Goal: Task Accomplishment & Management: Use online tool/utility

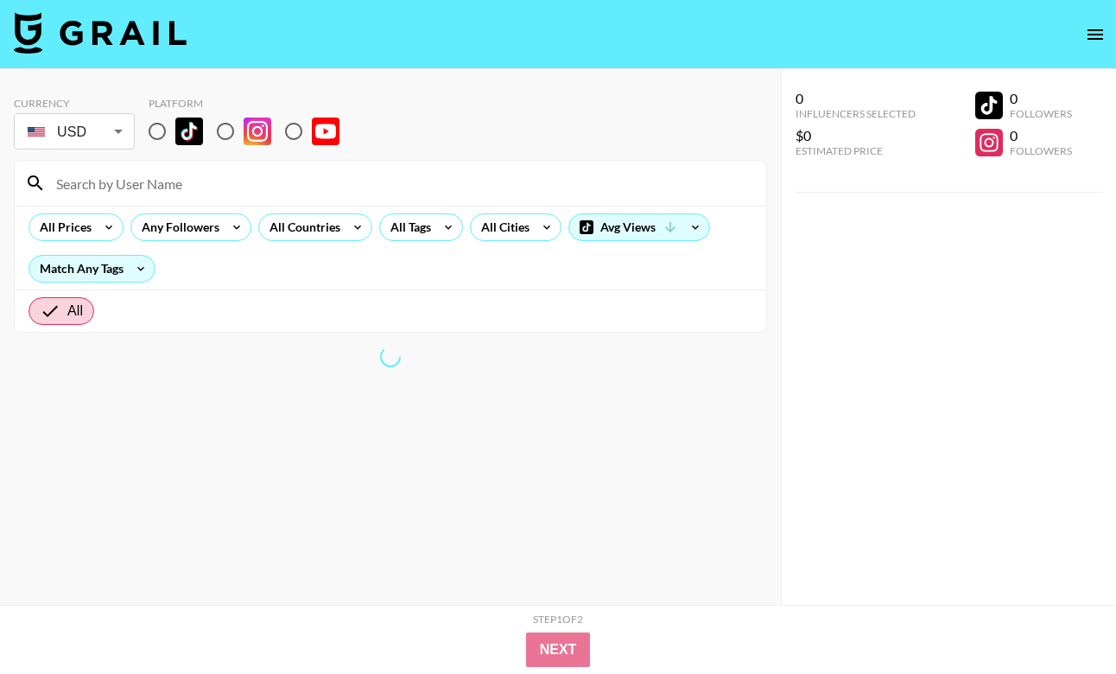
click at [527, 168] on div at bounding box center [390, 183] width 751 height 45
click at [161, 136] on input "radio" at bounding box center [157, 131] width 36 height 36
radio input "true"
click at [223, 124] on input "radio" at bounding box center [225, 131] width 36 height 36
radio input "true"
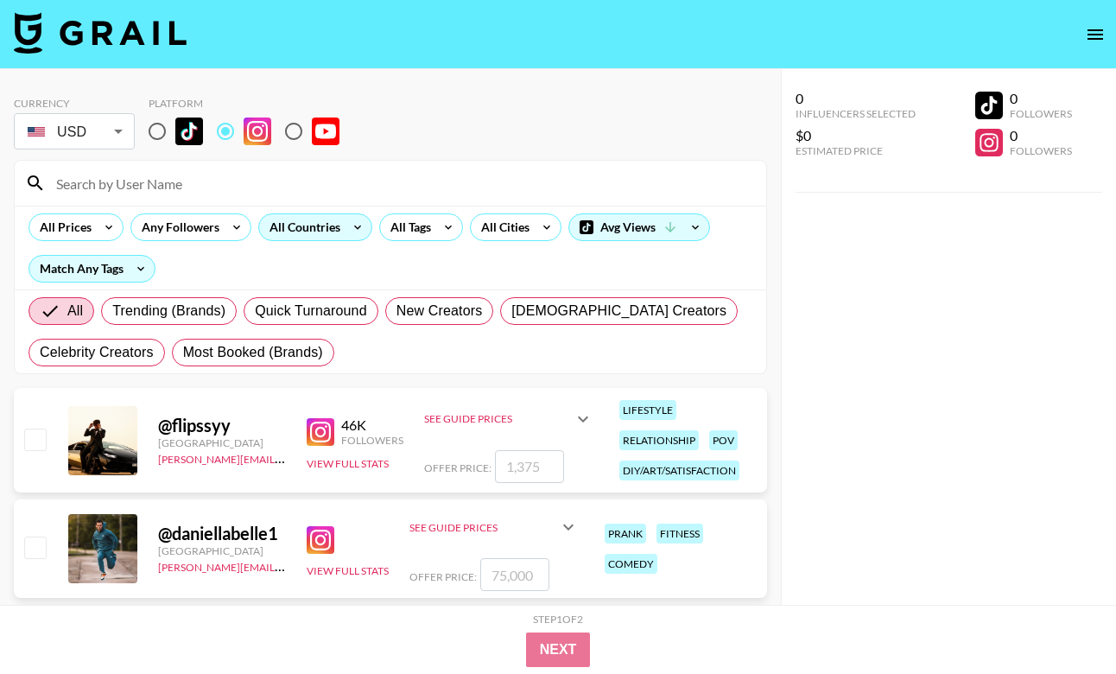
click at [282, 228] on div "All Countries" at bounding box center [301, 227] width 85 height 26
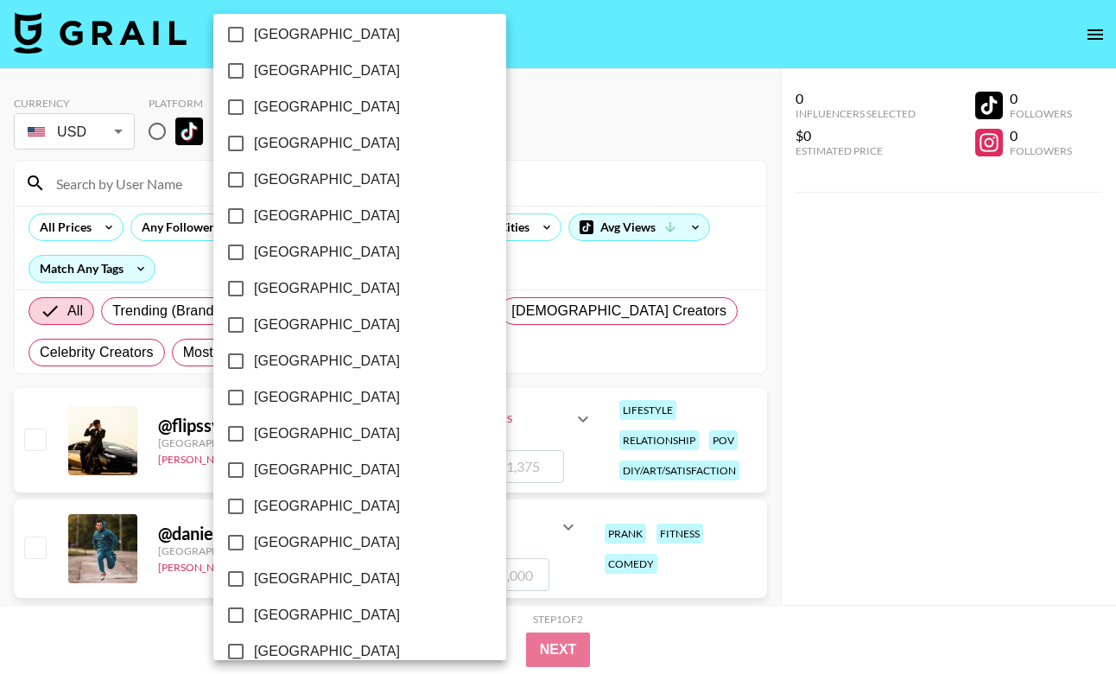
scroll to position [1282, 0]
click at [282, 395] on span "[GEOGRAPHIC_DATA]" at bounding box center [327, 396] width 146 height 21
click at [254, 395] on input "[GEOGRAPHIC_DATA]" at bounding box center [236, 396] width 36 height 36
checkbox input "true"
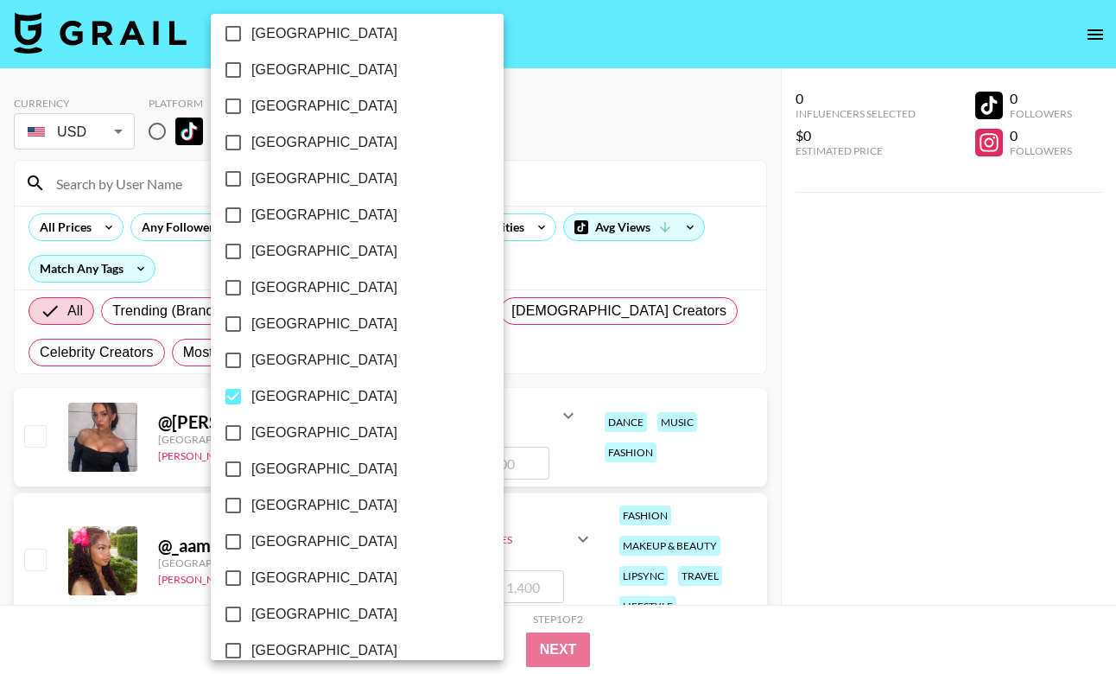
click at [269, 437] on span "[GEOGRAPHIC_DATA]" at bounding box center [324, 432] width 146 height 21
click at [251, 437] on input "[GEOGRAPHIC_DATA]" at bounding box center [233, 433] width 36 height 36
checkbox input "true"
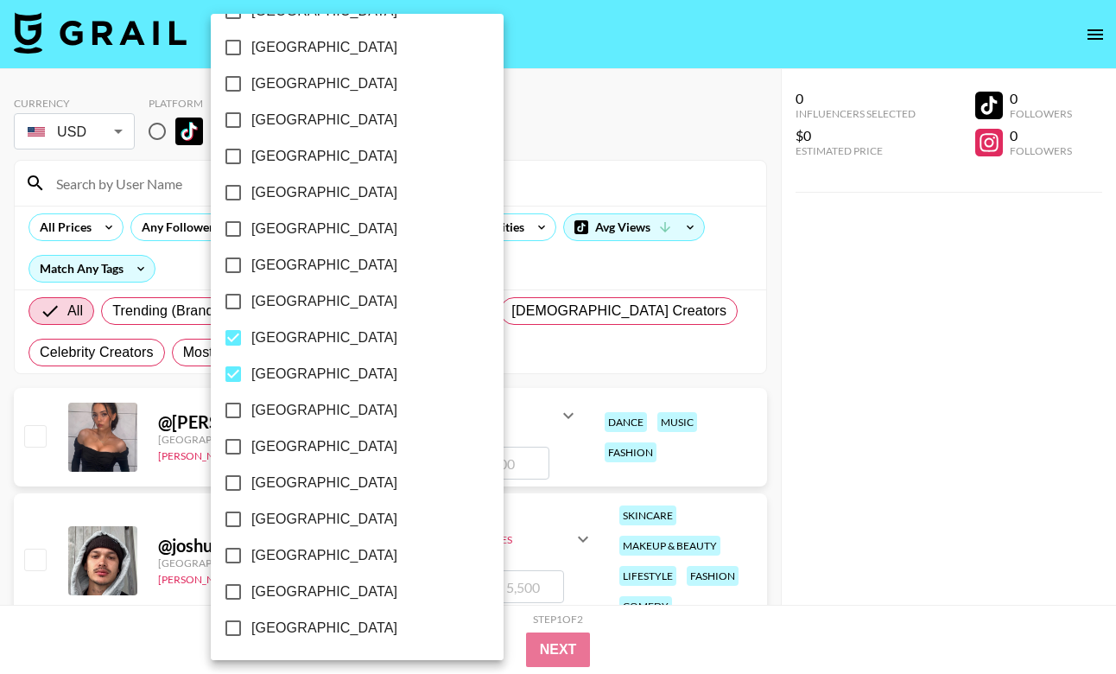
click at [294, 552] on span "[GEOGRAPHIC_DATA]" at bounding box center [324, 555] width 146 height 21
click at [251, 552] on input "[GEOGRAPHIC_DATA]" at bounding box center [233, 555] width 36 height 36
checkbox input "true"
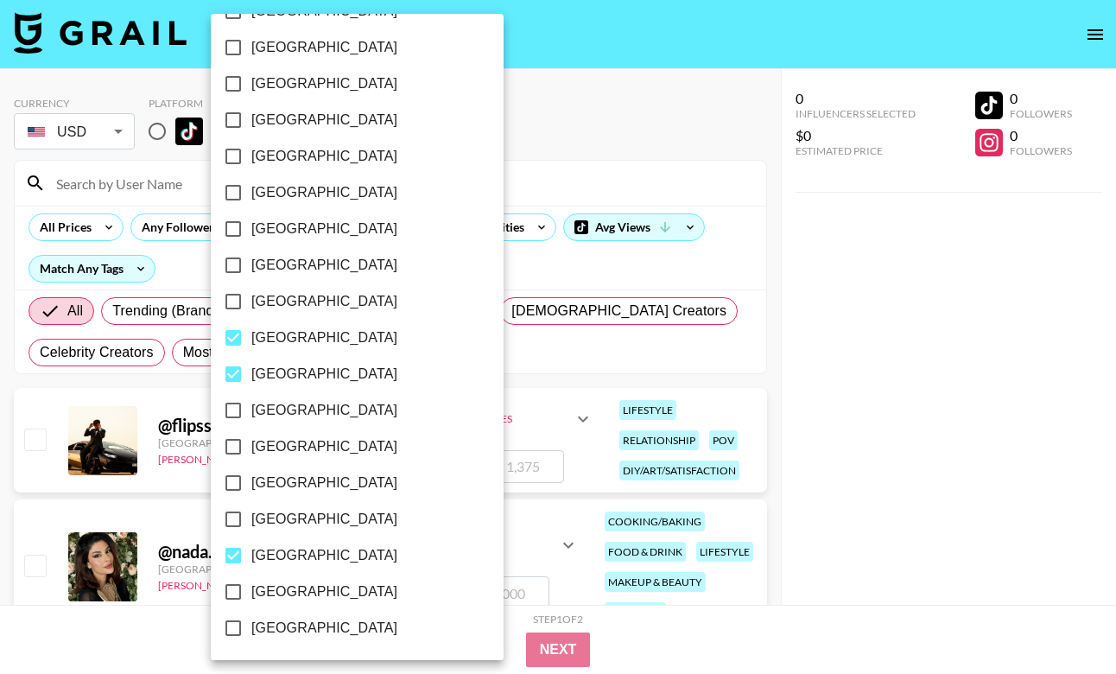
click at [290, 592] on span "[GEOGRAPHIC_DATA]" at bounding box center [324, 591] width 146 height 21
click at [251, 592] on input "[GEOGRAPHIC_DATA]" at bounding box center [233, 592] width 36 height 36
checkbox input "true"
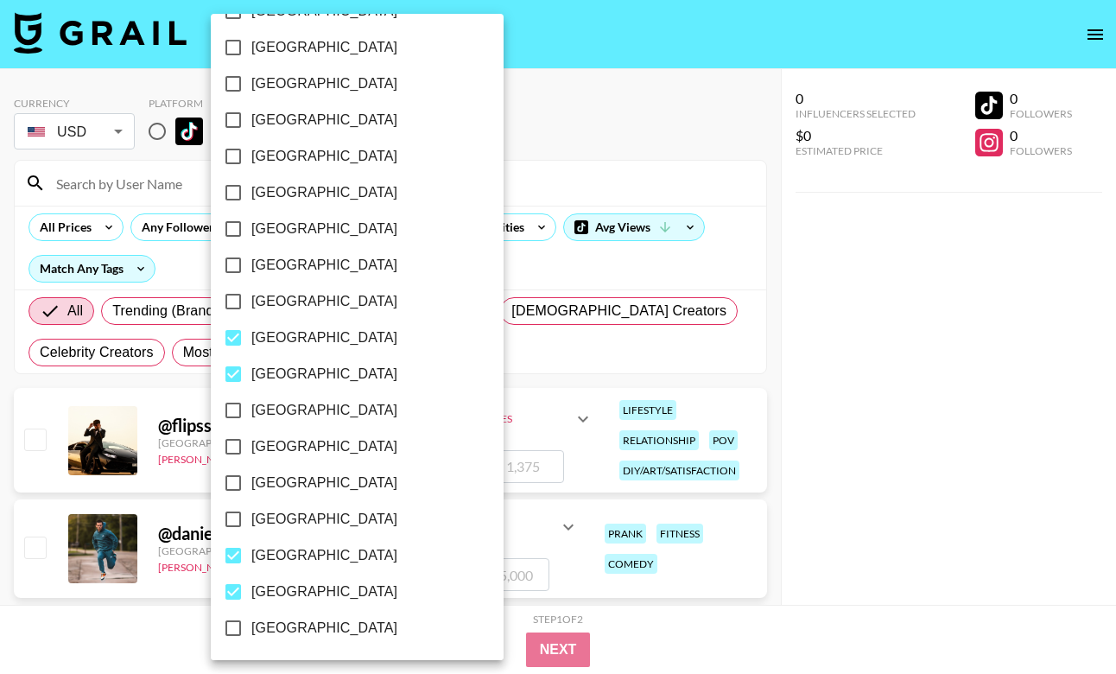
click at [757, 329] on div at bounding box center [558, 337] width 1116 height 674
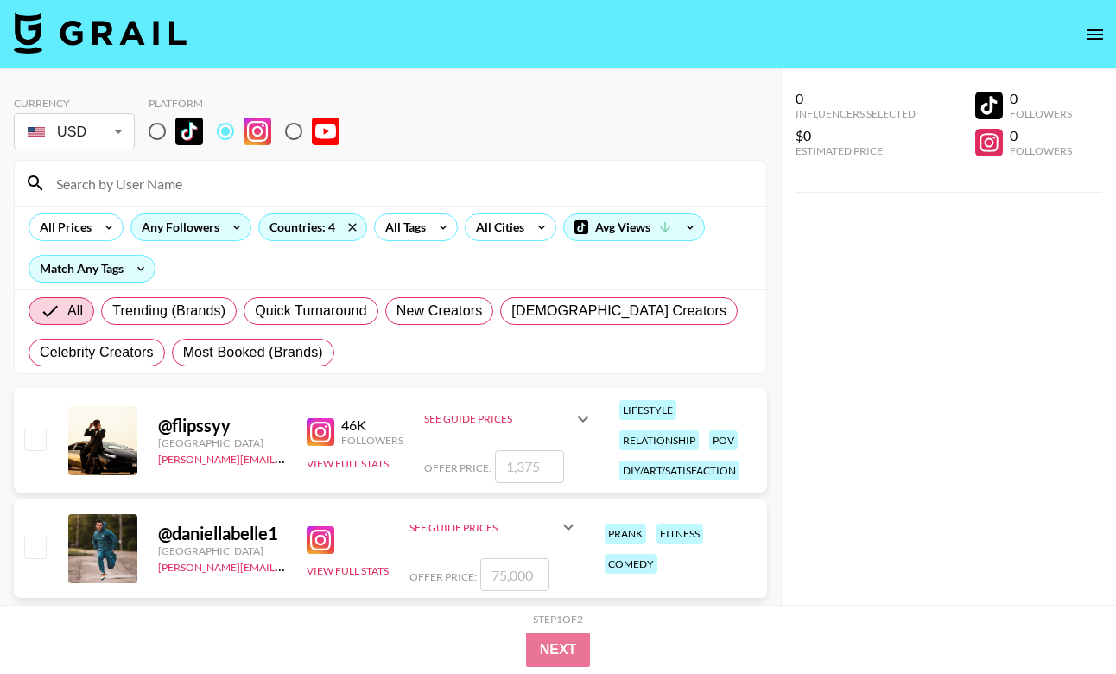
click at [168, 219] on div "Any Followers" at bounding box center [177, 227] width 92 height 26
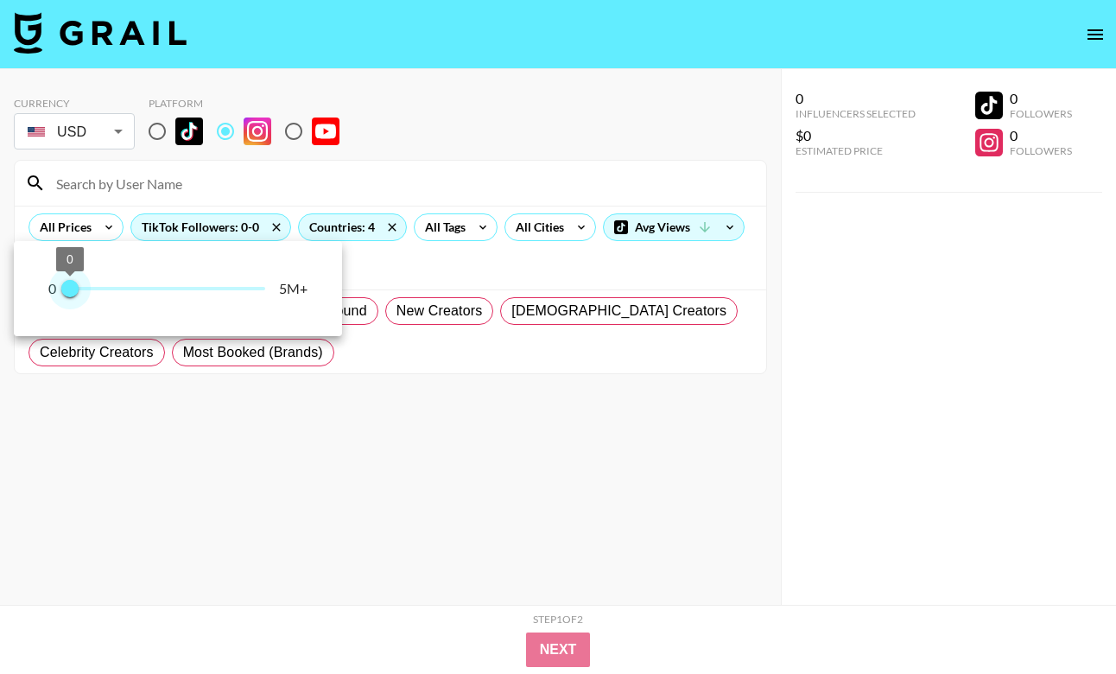
type input "100000"
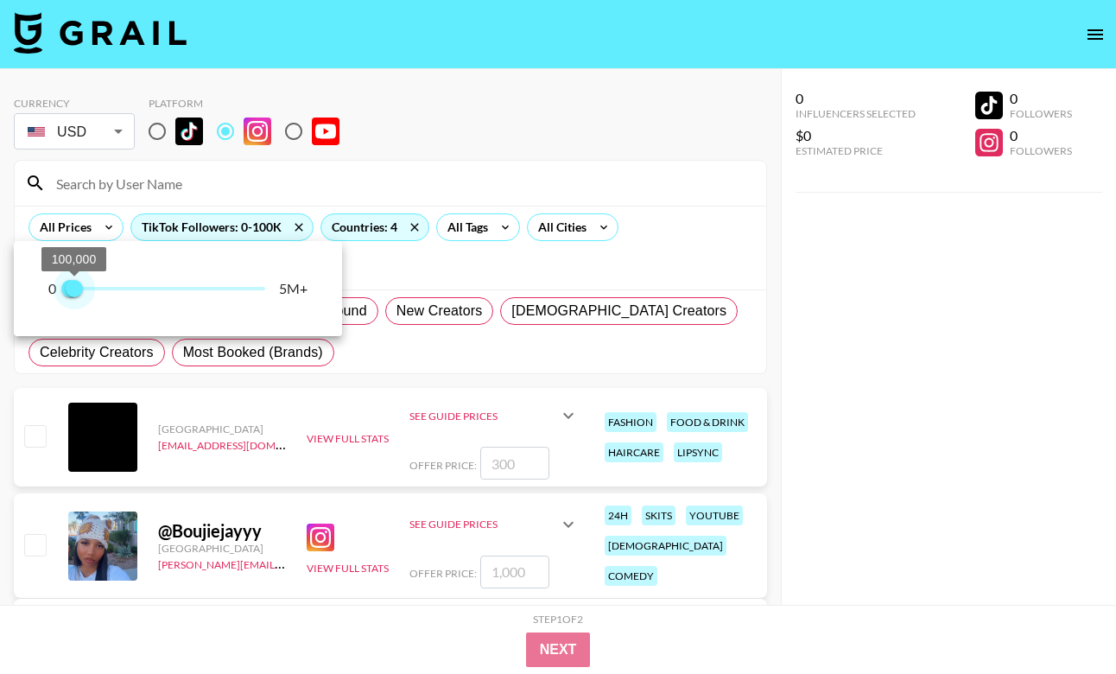
drag, startPoint x: 218, startPoint y: 284, endPoint x: 74, endPoint y: 296, distance: 143.9
click at [74, 296] on span "0 100,000" at bounding box center [167, 289] width 195 height 26
click at [618, 262] on div at bounding box center [558, 337] width 1116 height 674
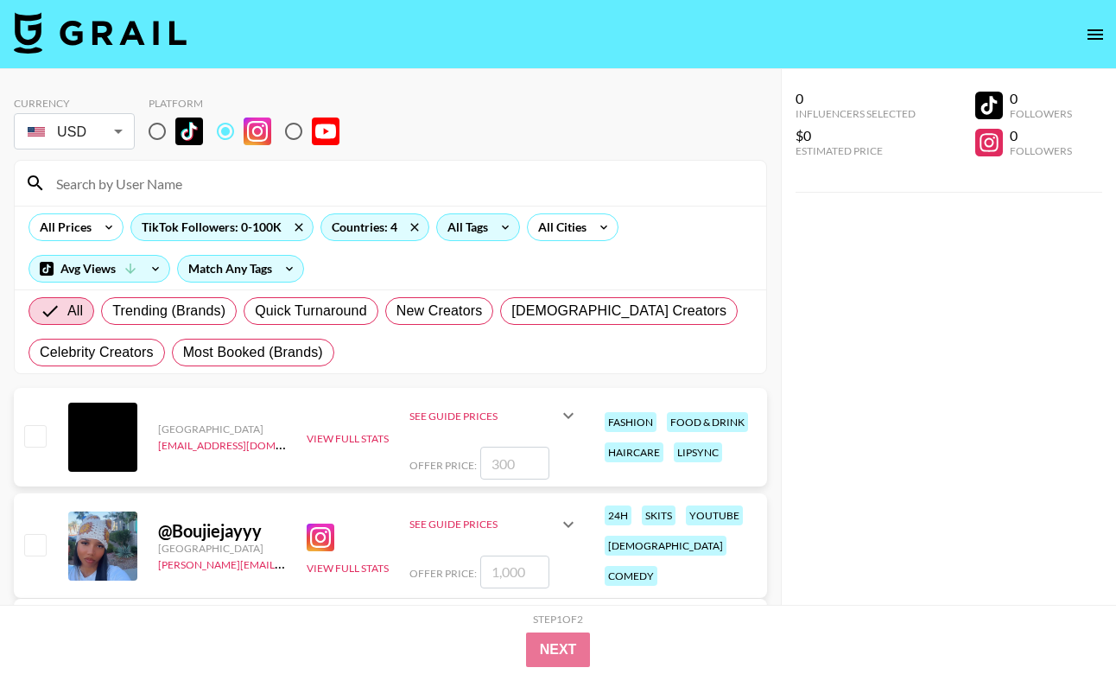
click at [487, 237] on div "All Tags" at bounding box center [478, 227] width 84 height 28
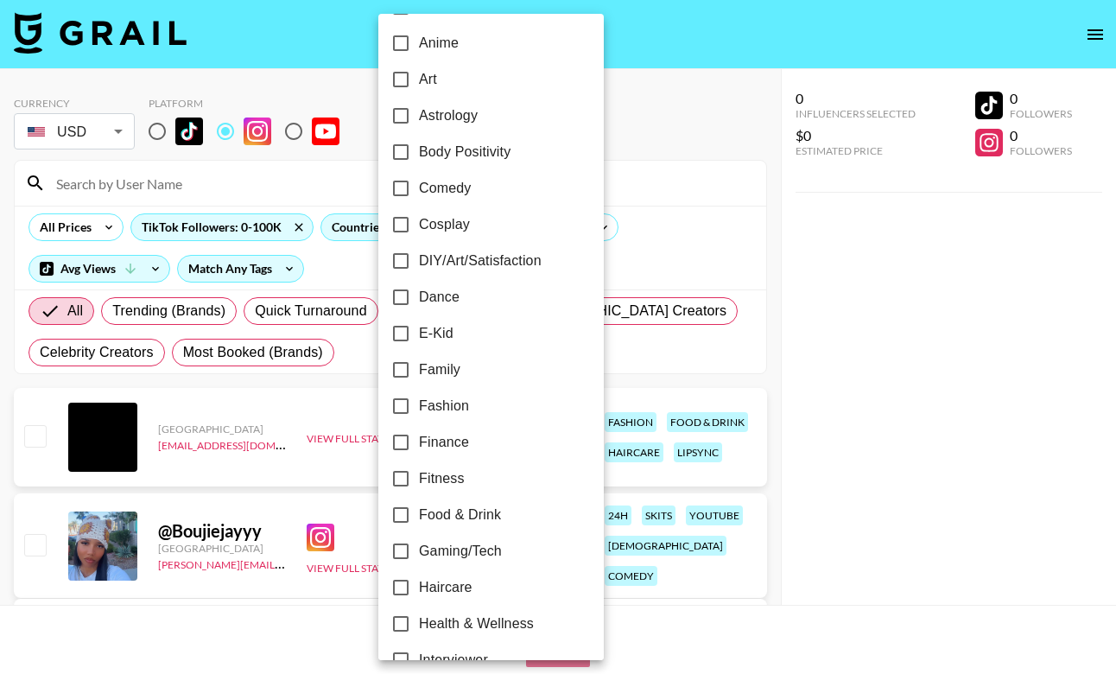
scroll to position [188, 0]
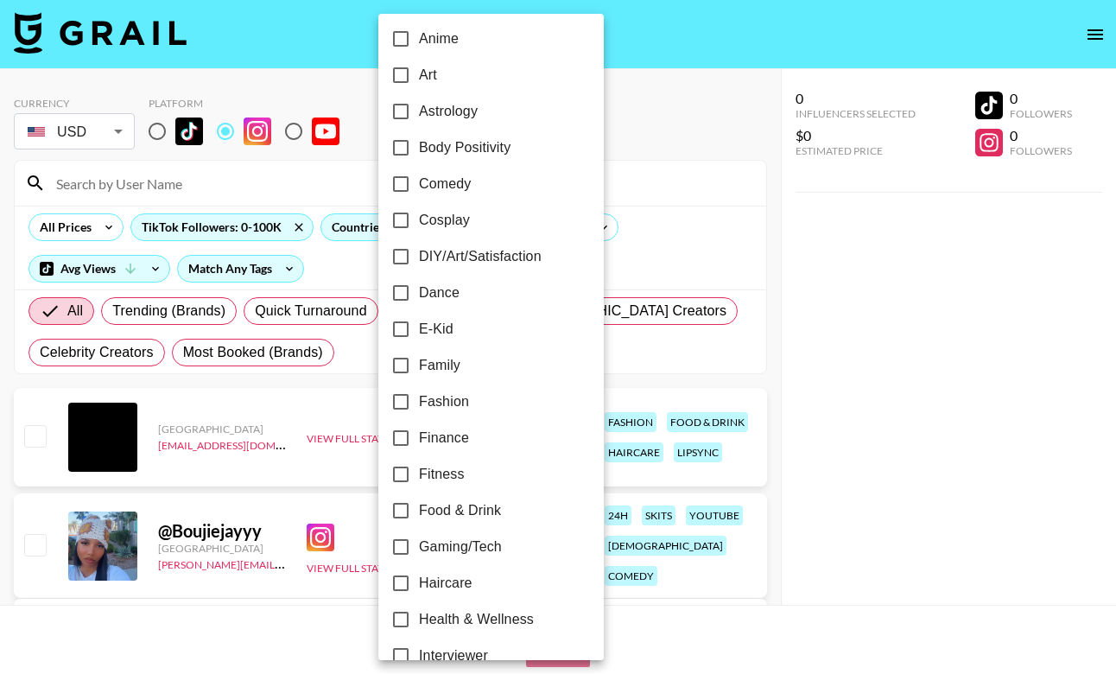
click at [415, 363] on input "Family" at bounding box center [401, 365] width 36 height 36
checkbox input "true"
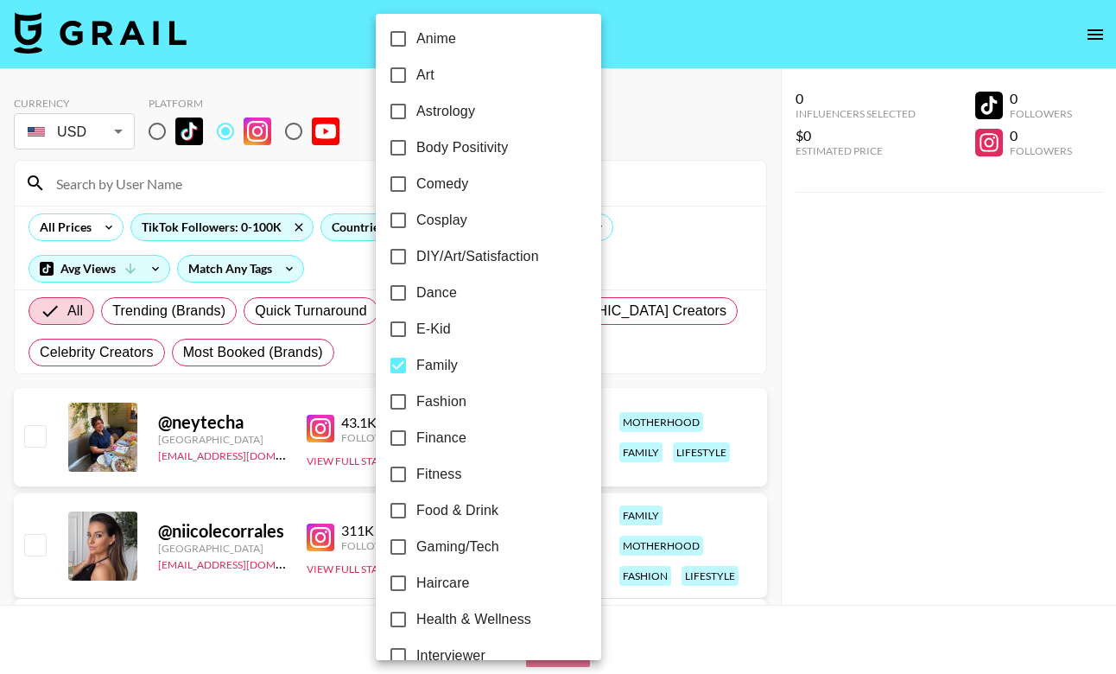
click at [448, 403] on span "Fashion" at bounding box center [441, 401] width 50 height 21
click at [416, 403] on input "Fashion" at bounding box center [398, 402] width 36 height 36
checkbox input "true"
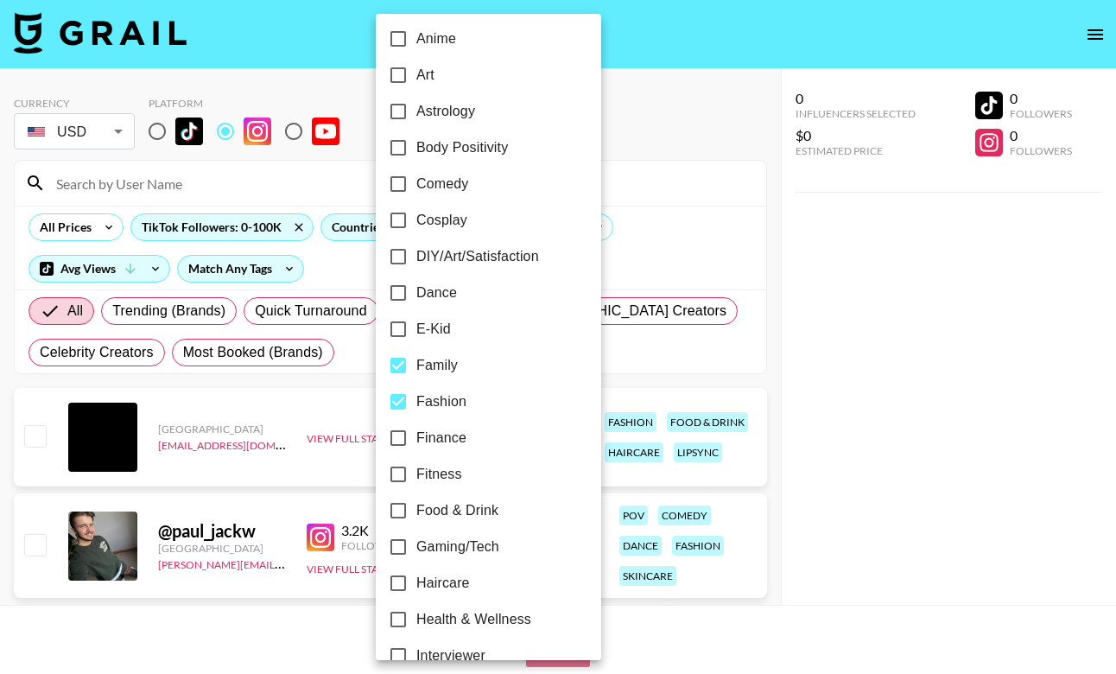
click at [683, 330] on div at bounding box center [558, 337] width 1116 height 674
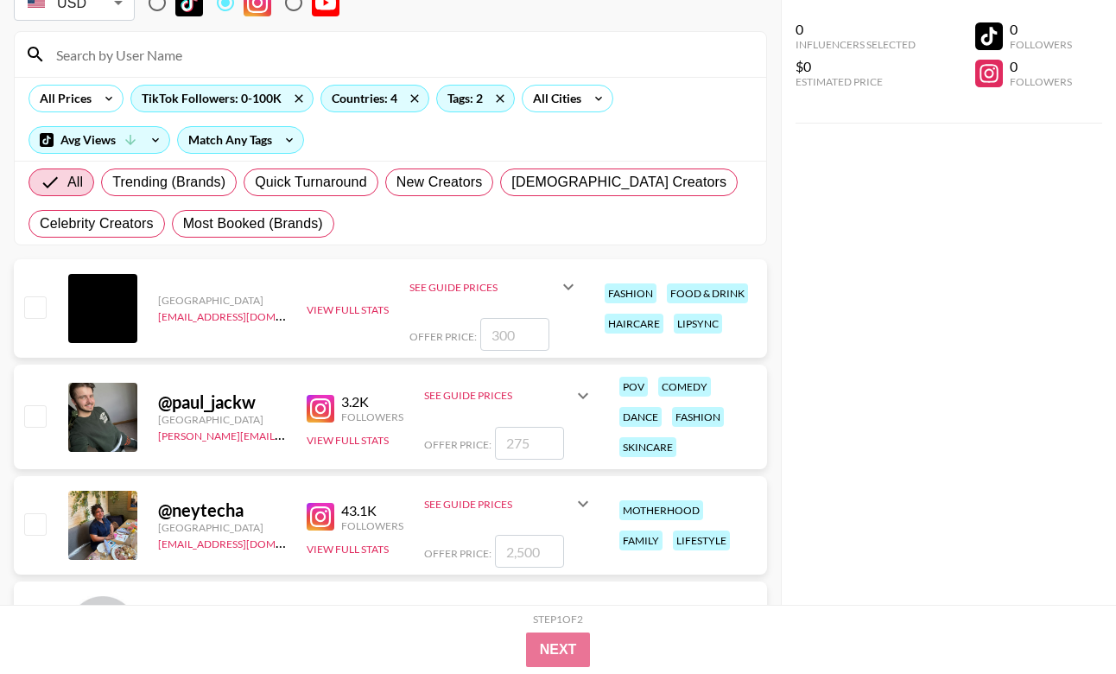
scroll to position [124, 0]
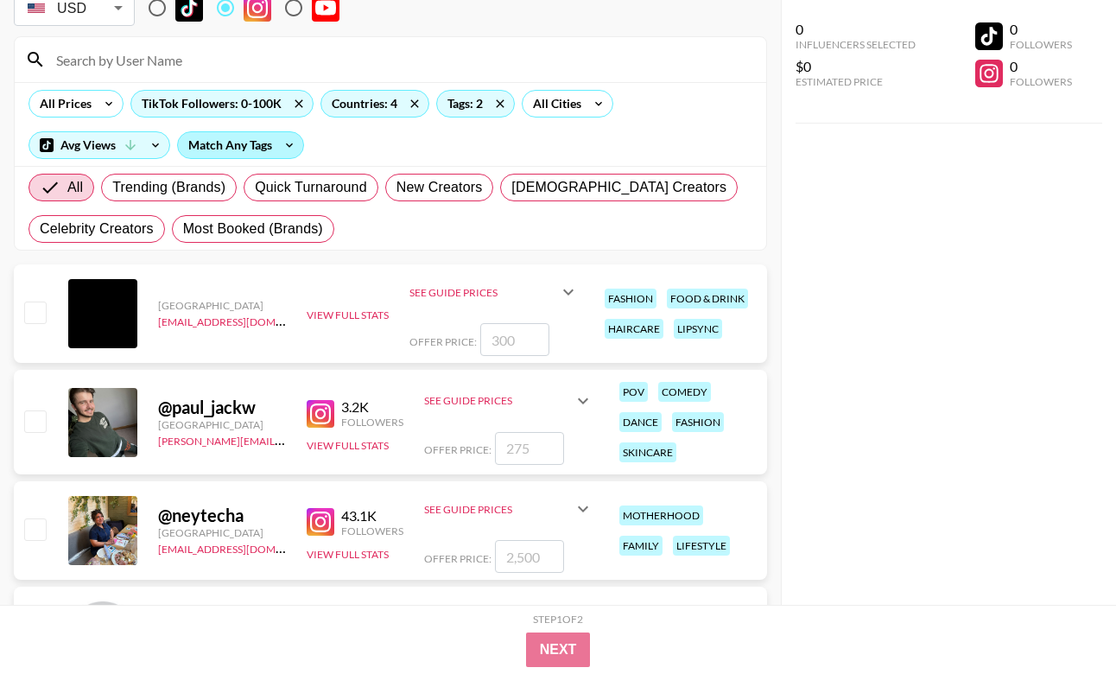
click at [226, 137] on div "Match Any Tags" at bounding box center [240, 145] width 125 height 26
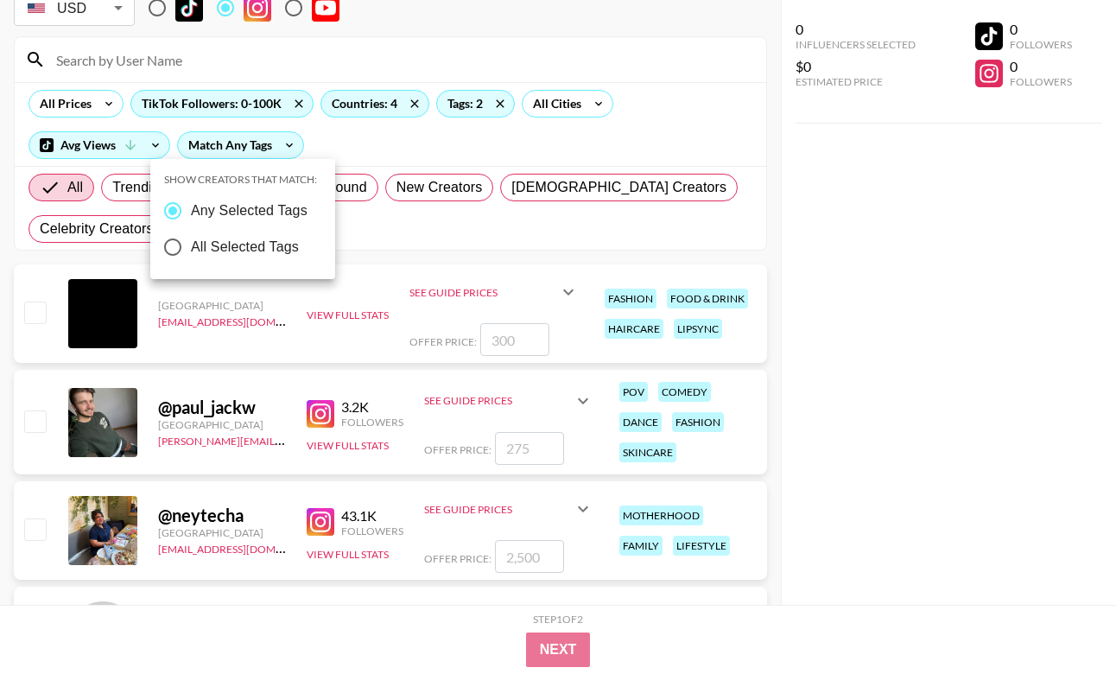
click at [251, 238] on span "All Selected Tags" at bounding box center [245, 247] width 108 height 21
click at [191, 238] on input "All Selected Tags" at bounding box center [173, 247] width 36 height 36
radio input "true"
radio input "false"
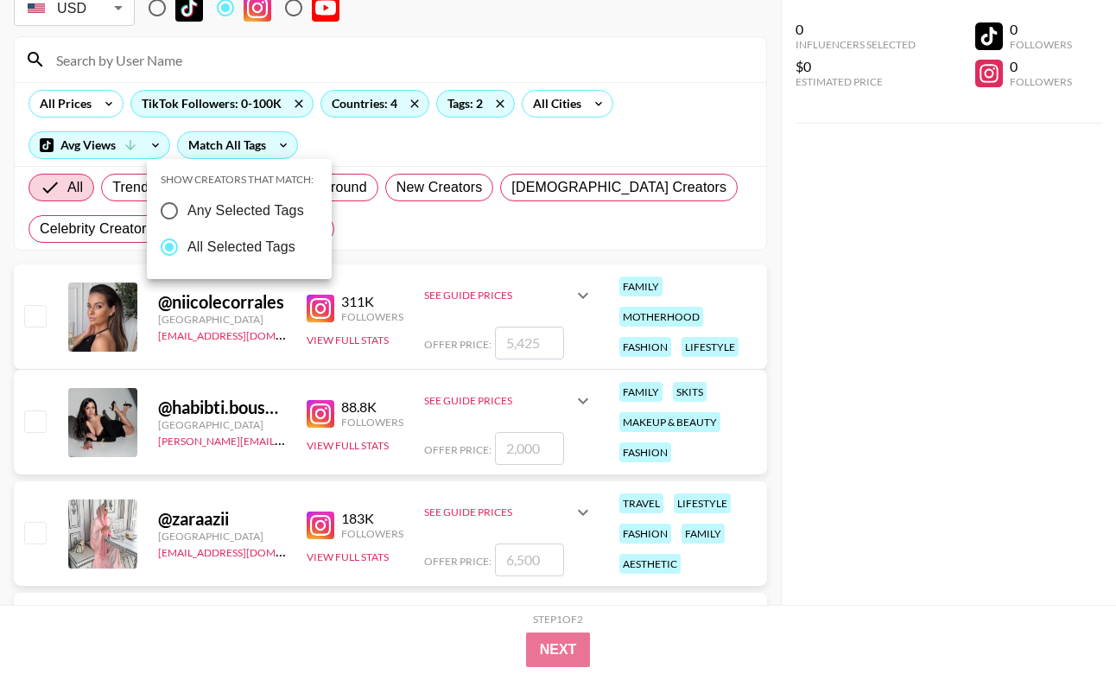
click at [744, 186] on div at bounding box center [558, 337] width 1116 height 674
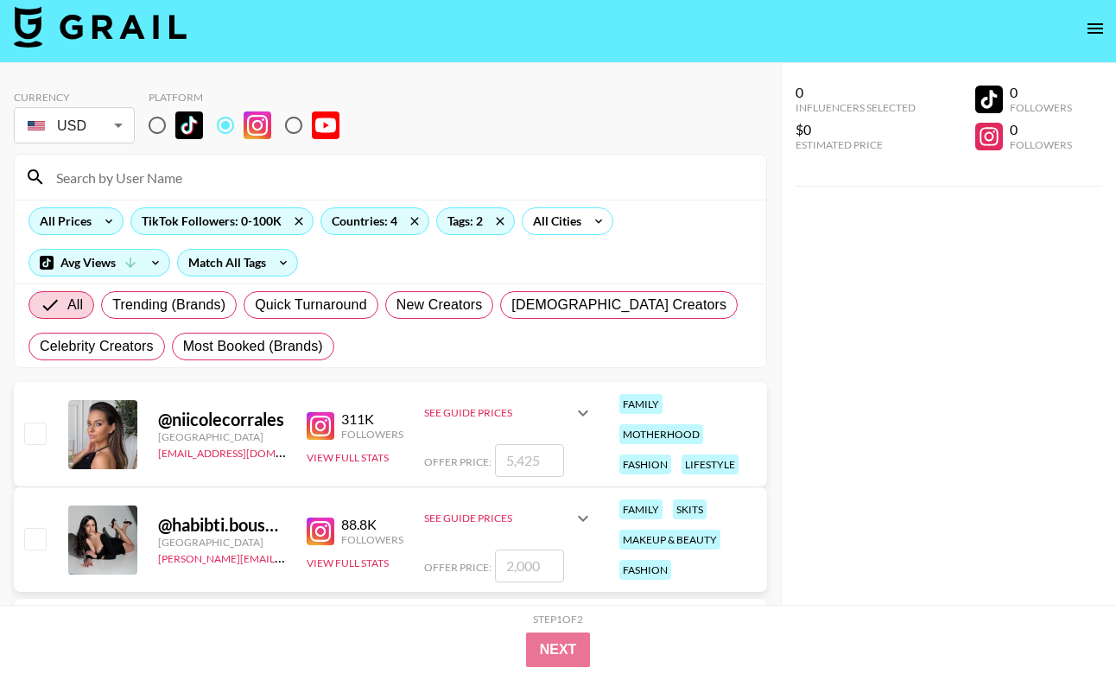
scroll to position [0, 0]
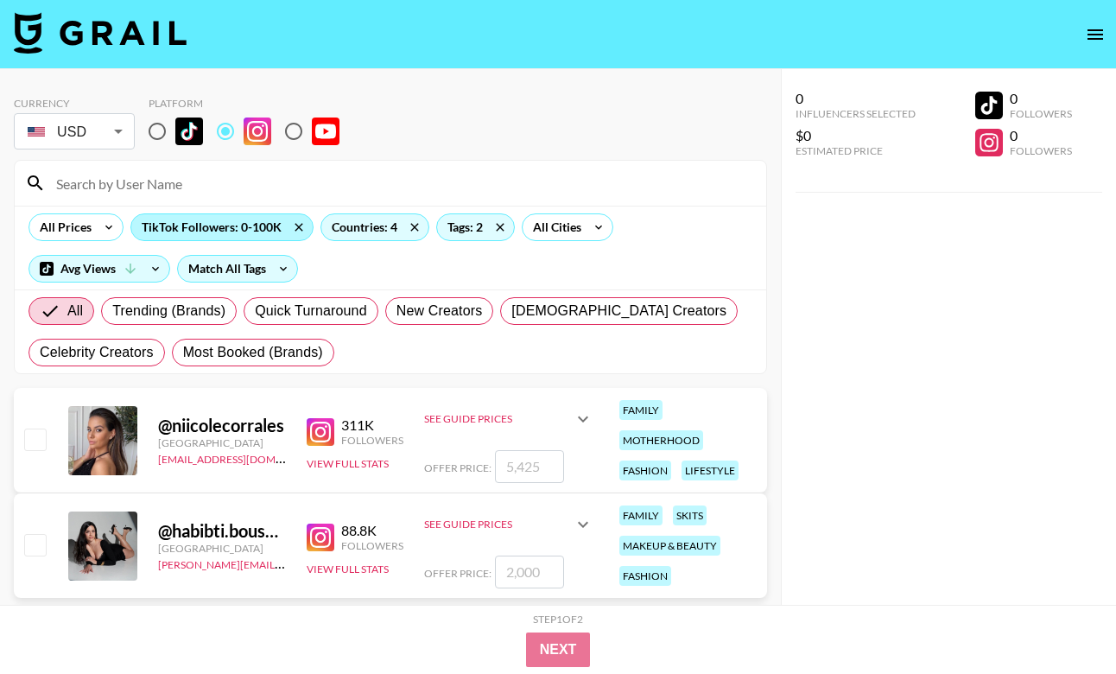
click at [203, 239] on div "TikTok Followers: 0-100K" at bounding box center [221, 227] width 181 height 26
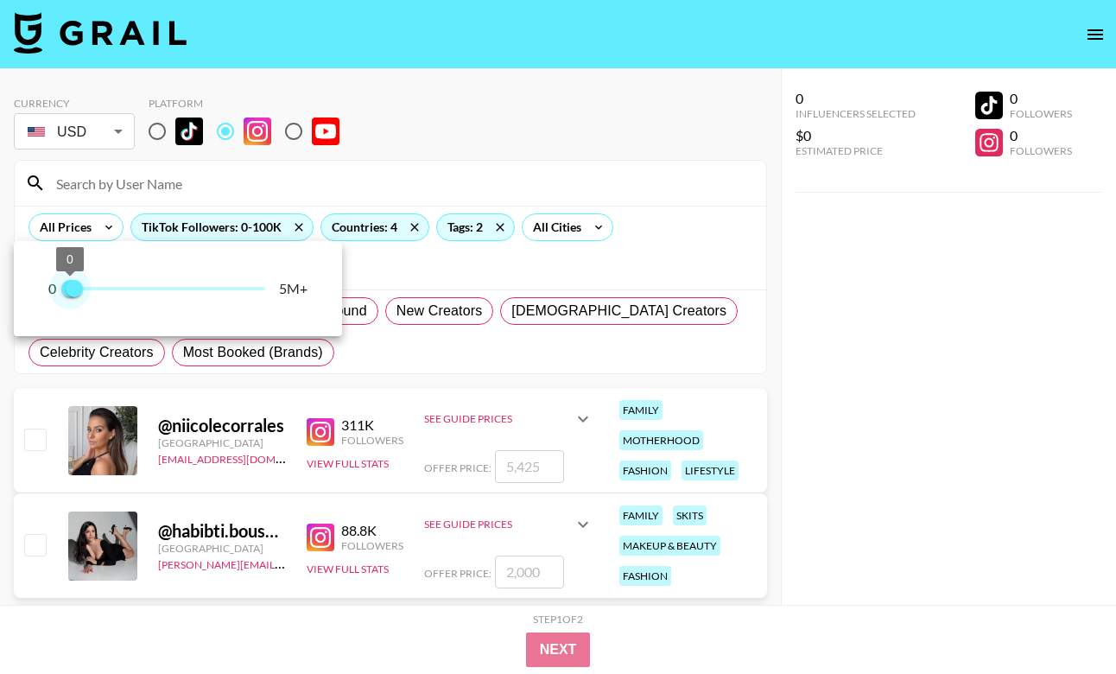
drag, startPoint x: 72, startPoint y: 295, endPoint x: 59, endPoint y: 295, distance: 13.0
click at [70, 295] on span "0 100,000" at bounding box center [167, 289] width 195 height 26
click at [537, 287] on div at bounding box center [558, 337] width 1116 height 674
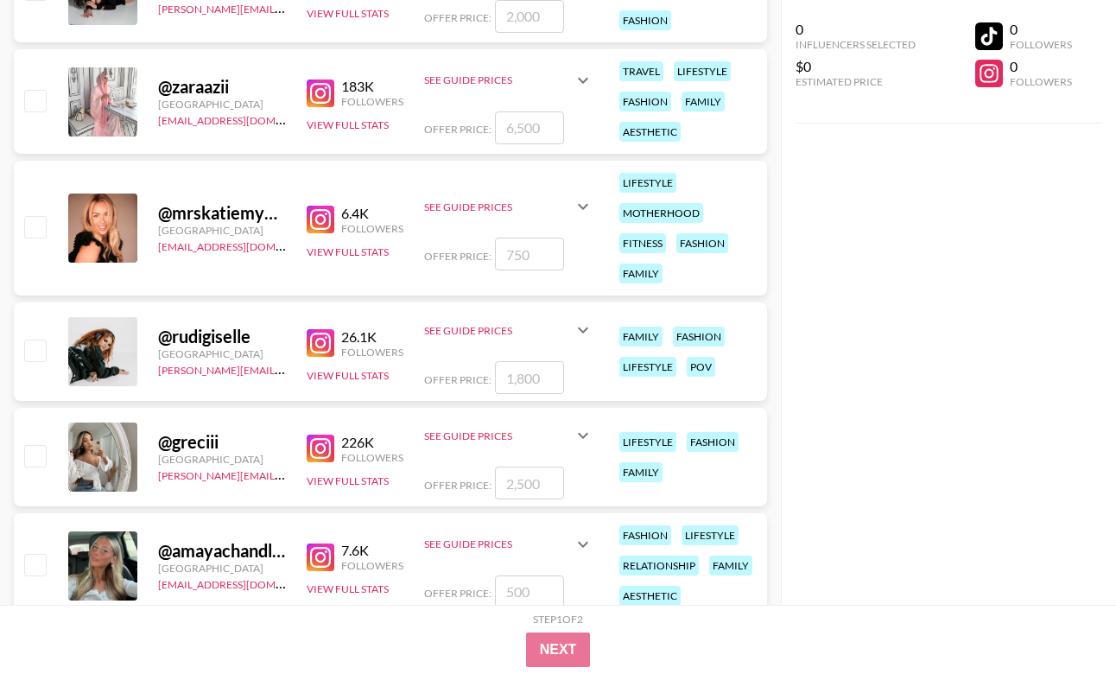
scroll to position [773, 0]
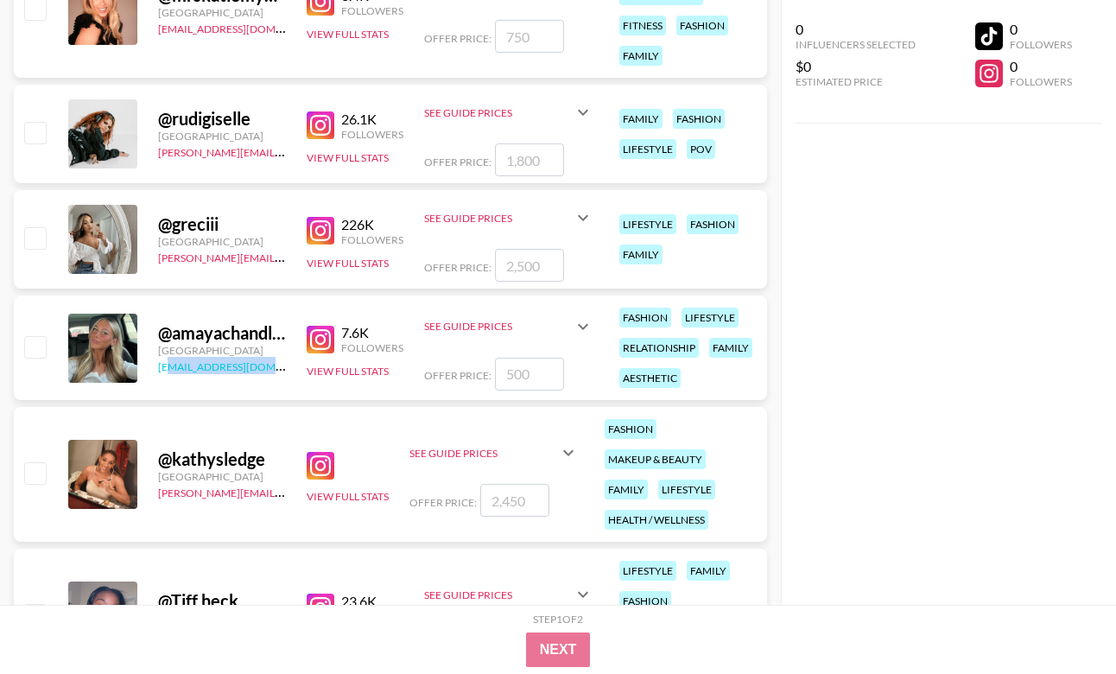
drag, startPoint x: 272, startPoint y: 369, endPoint x: 171, endPoint y: 371, distance: 101.1
click at [171, 371] on div "[EMAIL_ADDRESS][DOMAIN_NAME]" at bounding box center [222, 365] width 128 height 17
click at [322, 346] on img at bounding box center [321, 340] width 28 height 28
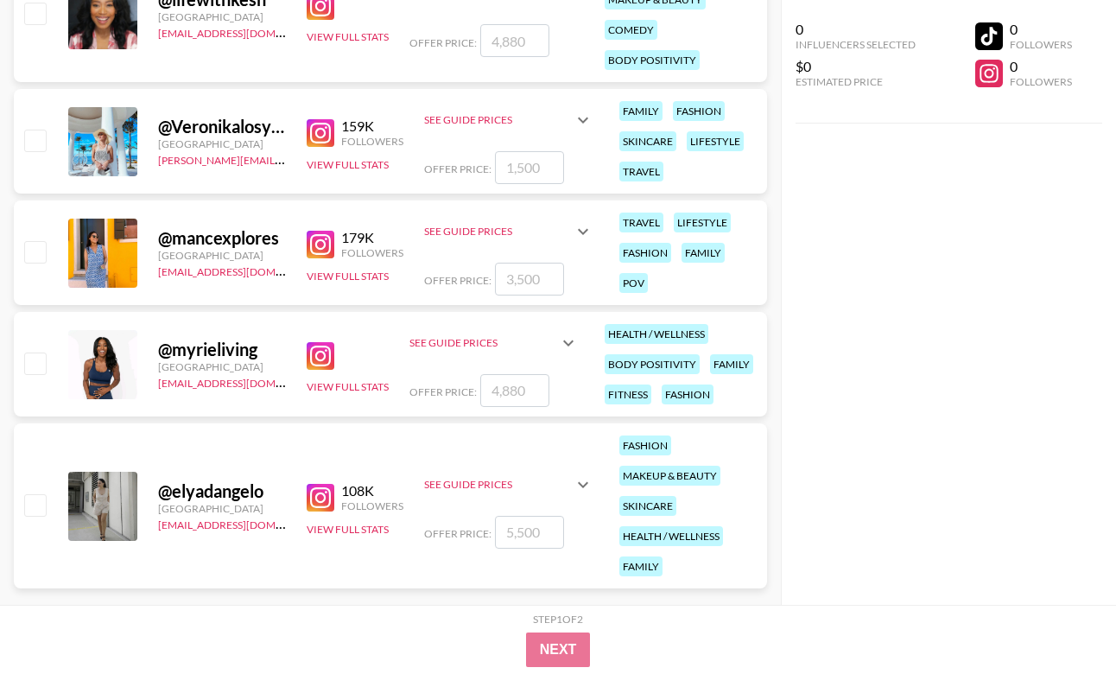
scroll to position [2599, 0]
